Goal: Navigation & Orientation: Find specific page/section

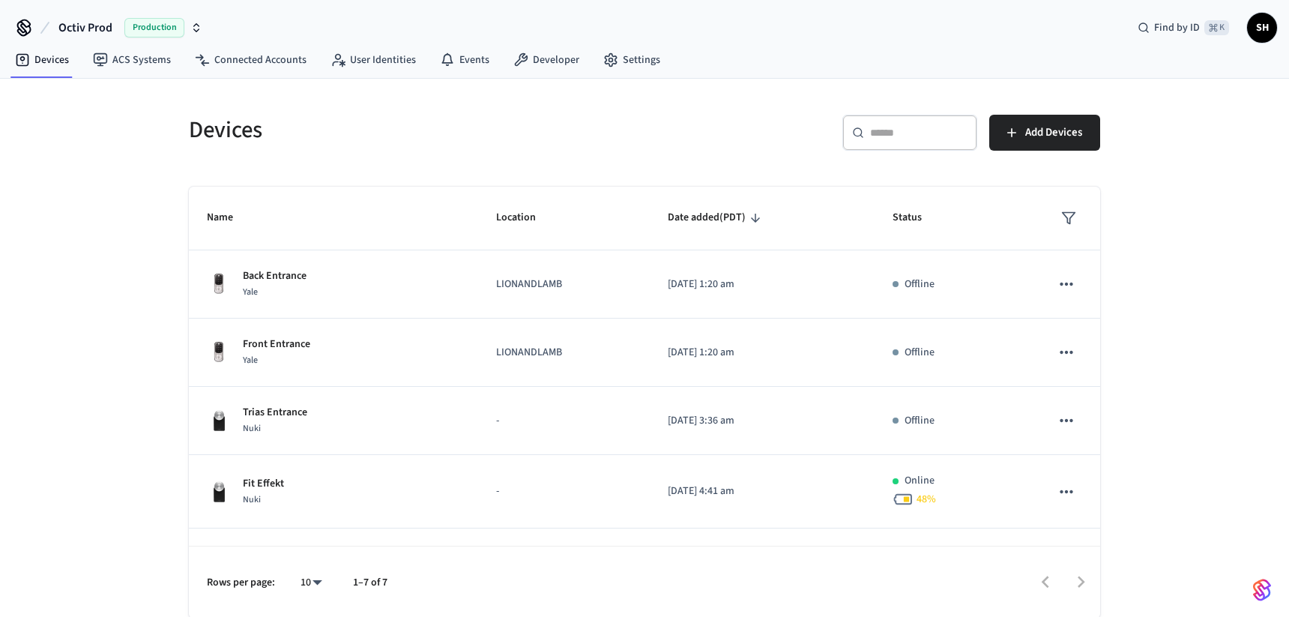
click at [90, 29] on span "Octiv Prod" at bounding box center [85, 28] width 54 height 18
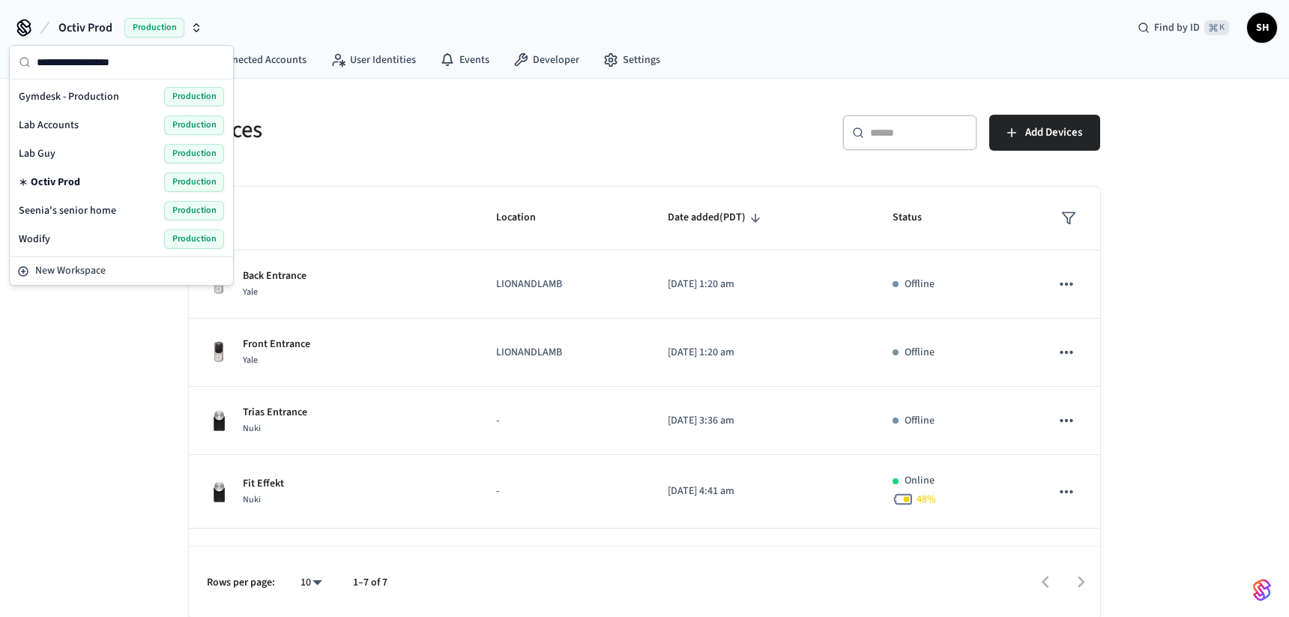
click at [122, 97] on div "Gymdesk - Production Production" at bounding box center [121, 96] width 205 height 19
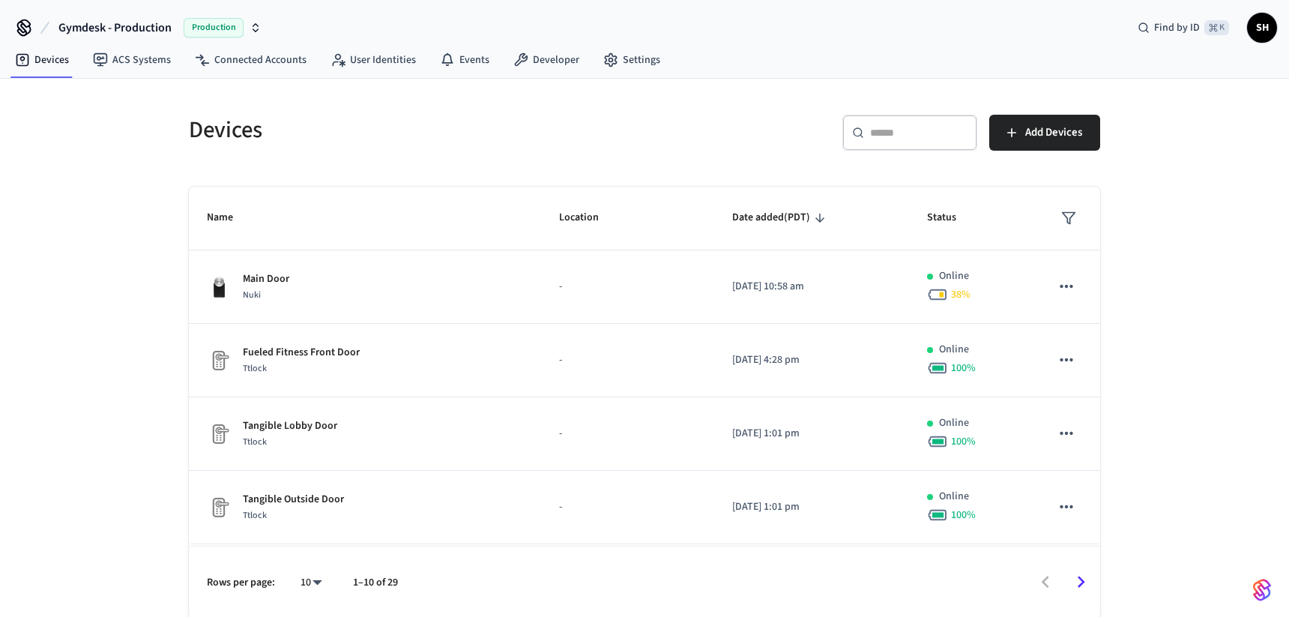
click at [403, 139] on h5 "Devices" at bounding box center [412, 130] width 447 height 31
click at [160, 58] on link "ACS Systems" at bounding box center [132, 59] width 102 height 27
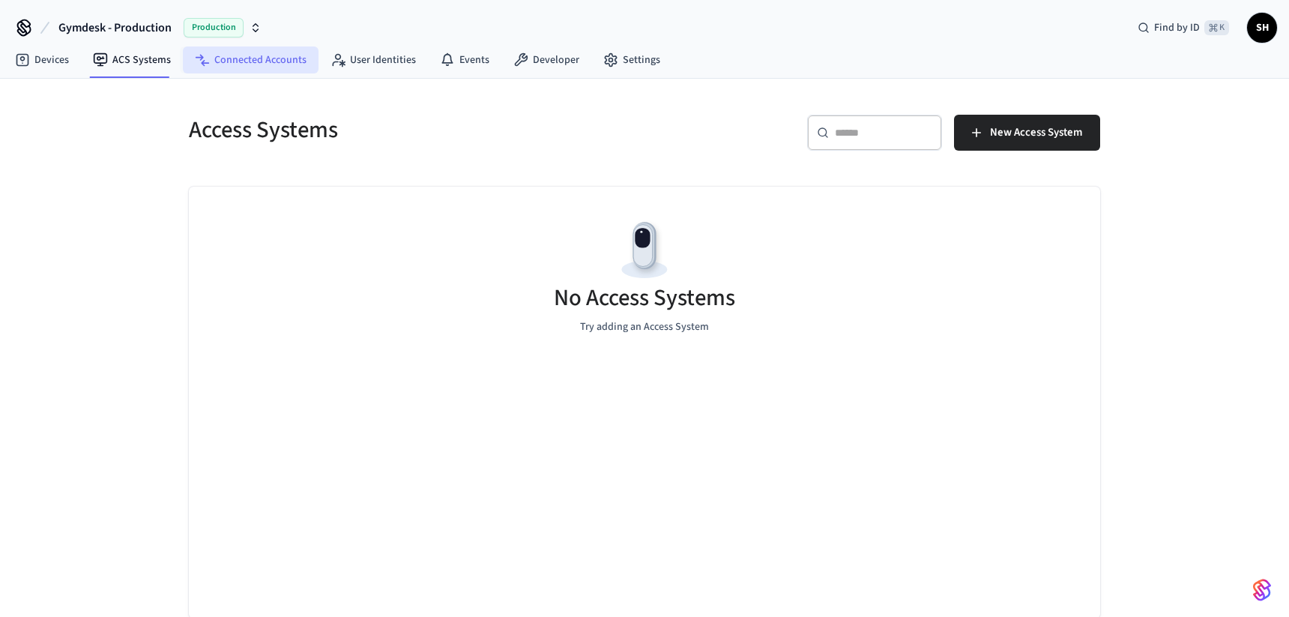
click at [248, 65] on link "Connected Accounts" at bounding box center [251, 59] width 136 height 27
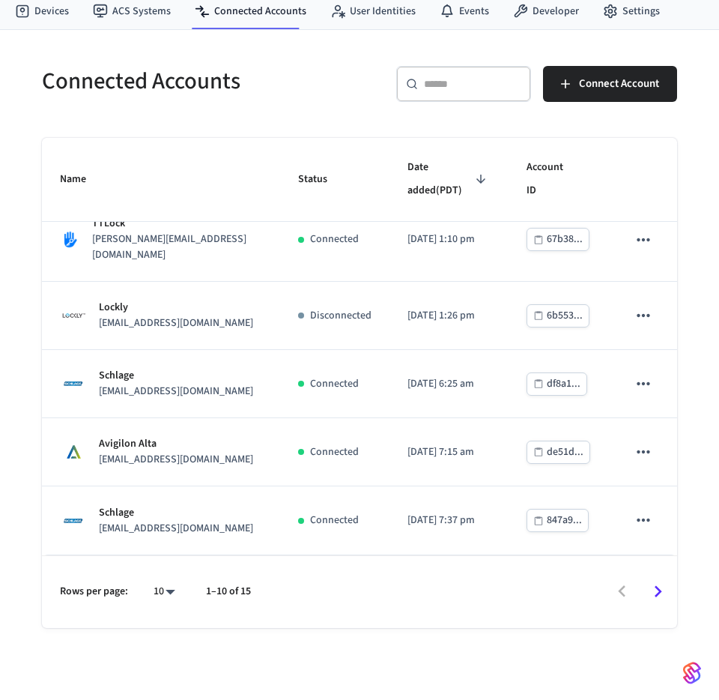
scroll to position [388, 0]
click at [658, 591] on icon "Go to next page" at bounding box center [658, 591] width 23 height 23
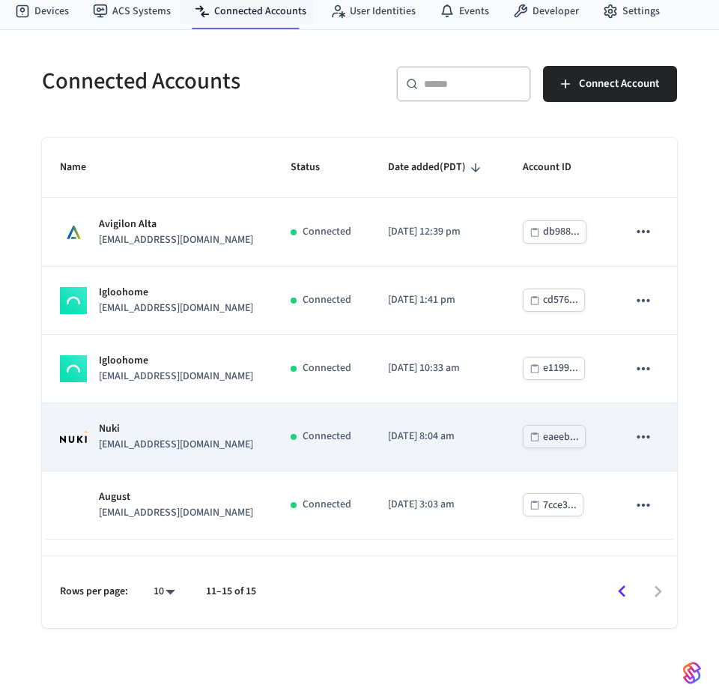
scroll to position [0, 0]
